Goal: Task Accomplishment & Management: Use online tool/utility

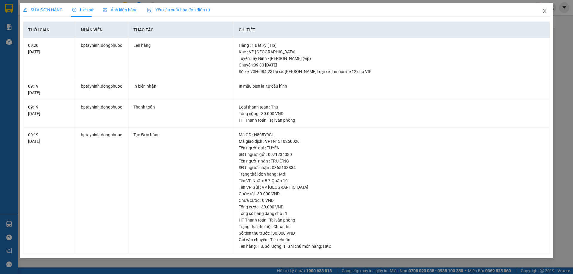
click at [545, 9] on icon "close" at bounding box center [544, 11] width 5 height 5
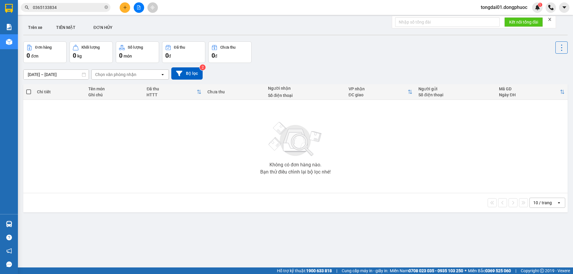
click at [98, 4] on input "0365133834" at bounding box center [68, 7] width 70 height 7
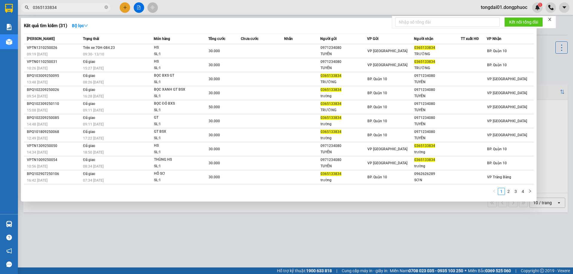
click at [98, 4] on input "0365133834" at bounding box center [68, 7] width 70 height 7
click at [69, 9] on input "0365133834" at bounding box center [68, 7] width 70 height 7
paste input "28750342"
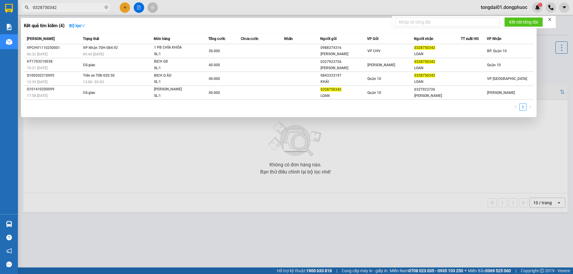
type input "0328750342"
click at [75, 9] on input "0328750342" at bounding box center [68, 7] width 70 height 7
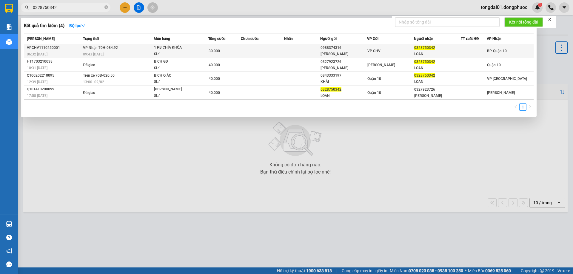
click at [109, 45] on span "VP Nhận 70H-084.92" at bounding box center [100, 47] width 35 height 5
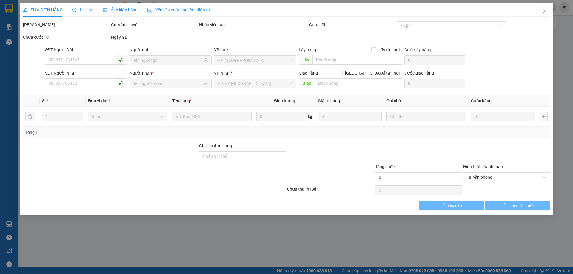
type input "0988374316"
type input "[PERSON_NAME]"
type input "0328750342"
type input "LOAN"
type input "30.000"
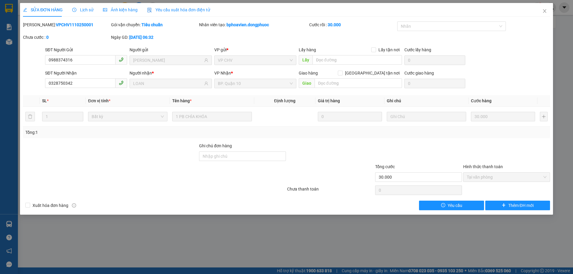
click at [83, 7] on span "Lịch sử" at bounding box center [82, 9] width 21 height 5
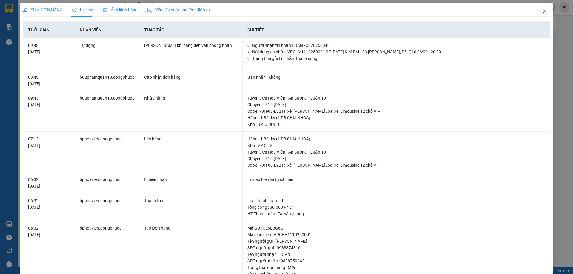
click at [545, 11] on span "Close" at bounding box center [544, 11] width 17 height 17
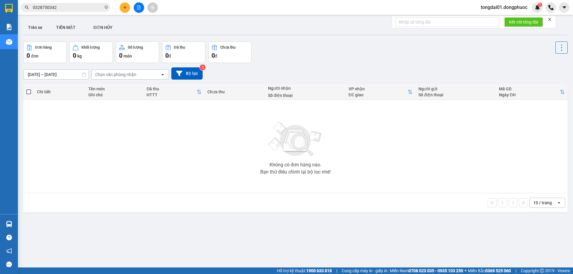
click at [88, 8] on input "0328750342" at bounding box center [68, 7] width 70 height 7
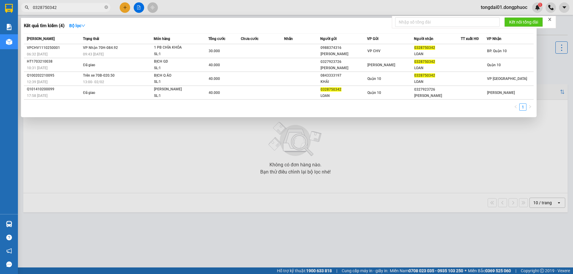
click at [76, 7] on input "0328750342" at bounding box center [68, 7] width 70 height 7
click at [69, 7] on input "0328750342" at bounding box center [68, 7] width 70 height 7
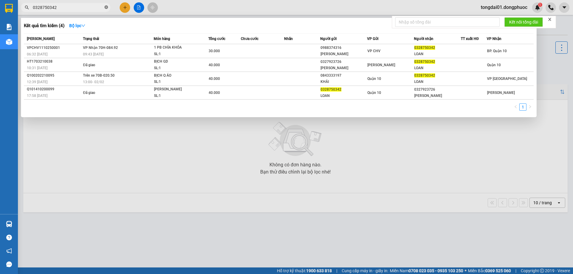
click at [105, 7] on icon "close-circle" at bounding box center [106, 7] width 4 height 4
